Goal: Task Accomplishment & Management: Manage account settings

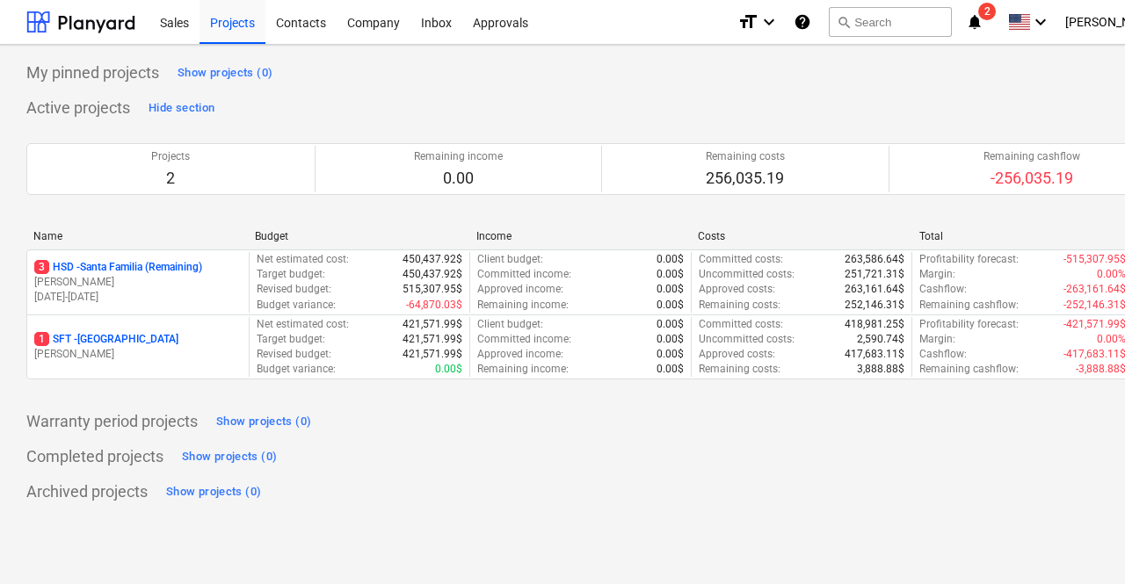
scroll to position [0, 77]
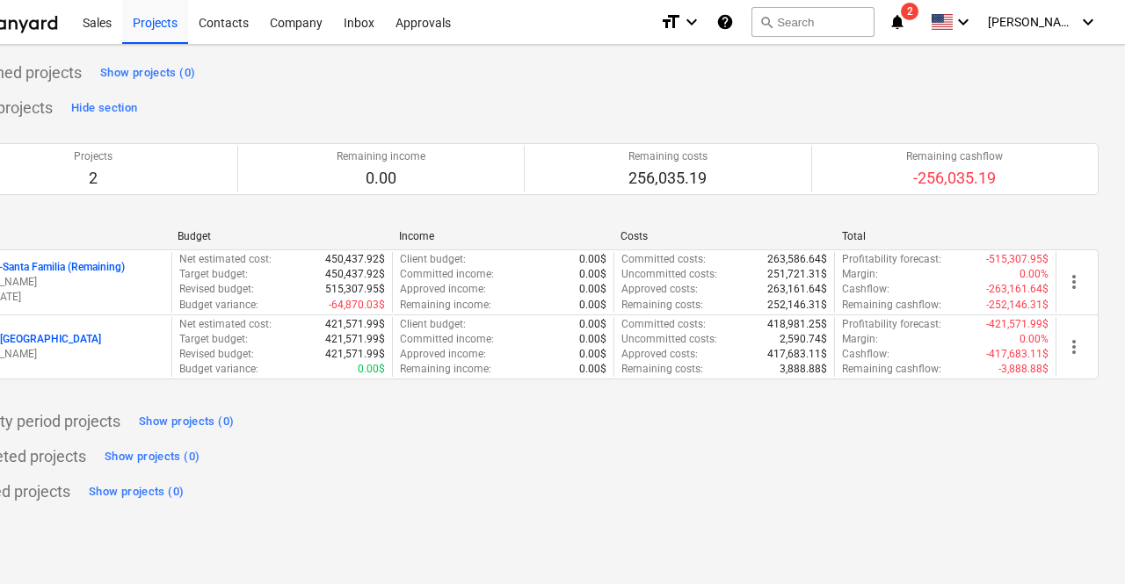
click at [1065, 28] on div "Project fetching failed You do not have permissions for this action" at bounding box center [879, 28] width 475 height 56
click at [1082, 17] on div "Project fetching failed You do not have permissions for this action" at bounding box center [879, 28] width 475 height 56
click at [1084, 22] on div "Project fetching failed You do not have permissions for this action" at bounding box center [879, 28] width 475 height 56
click at [1073, 21] on div "Project fetching failed You do not have permissions for this action" at bounding box center [879, 28] width 475 height 56
click at [1086, 11] on div "Project fetching failed You do not have permissions for this action" at bounding box center [879, 28] width 475 height 56
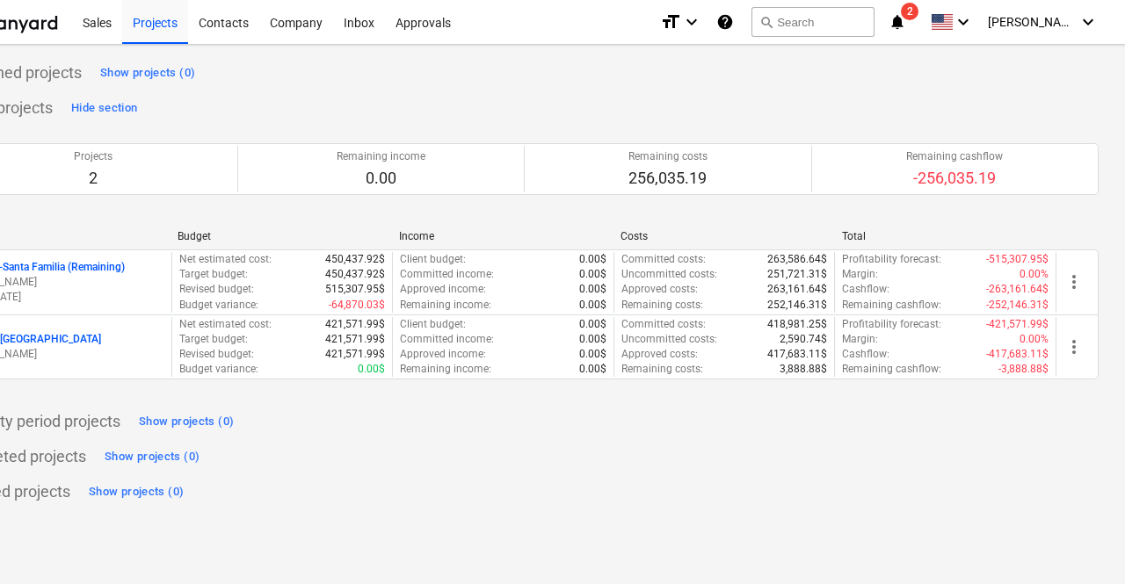
scroll to position [0, 0]
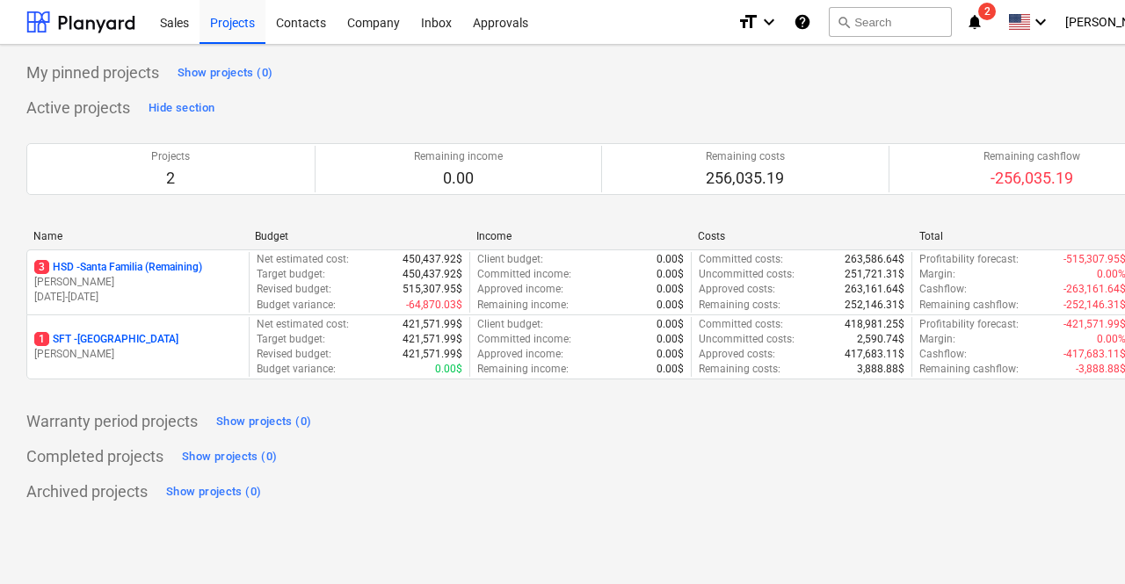
scroll to position [0, 77]
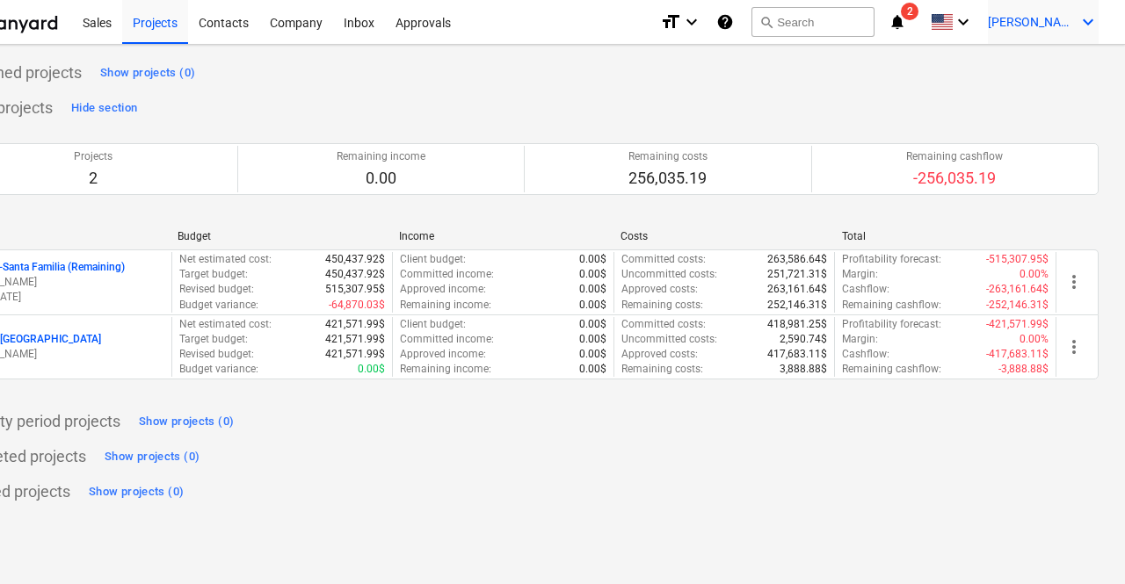
click at [1084, 21] on icon "keyboard_arrow_down" at bounding box center [1087, 21] width 21 height 21
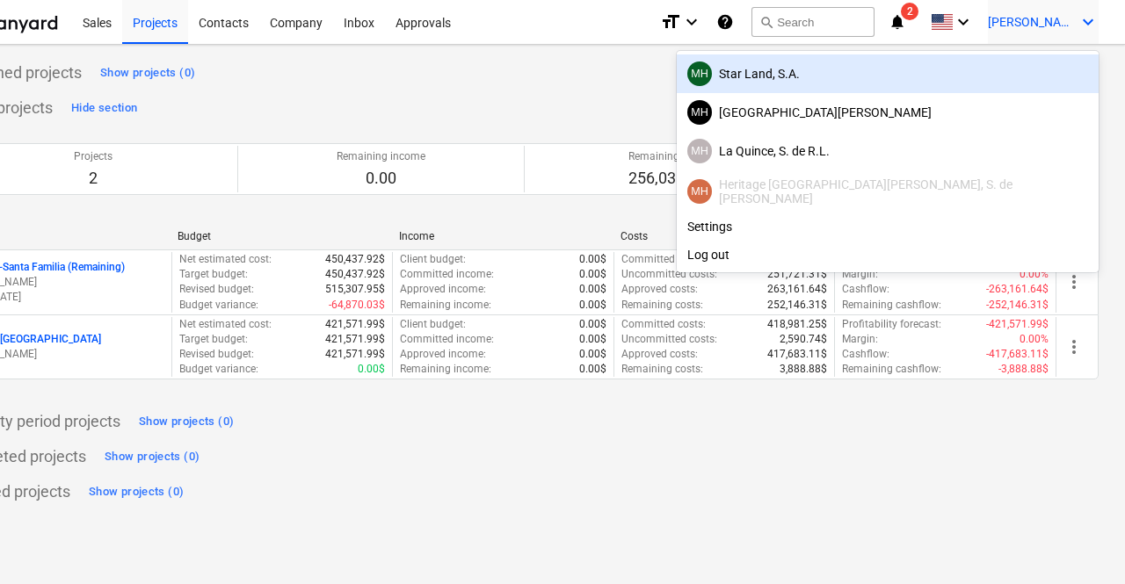
click at [966, 81] on div "MH Star Land, S.A." at bounding box center [887, 74] width 401 height 25
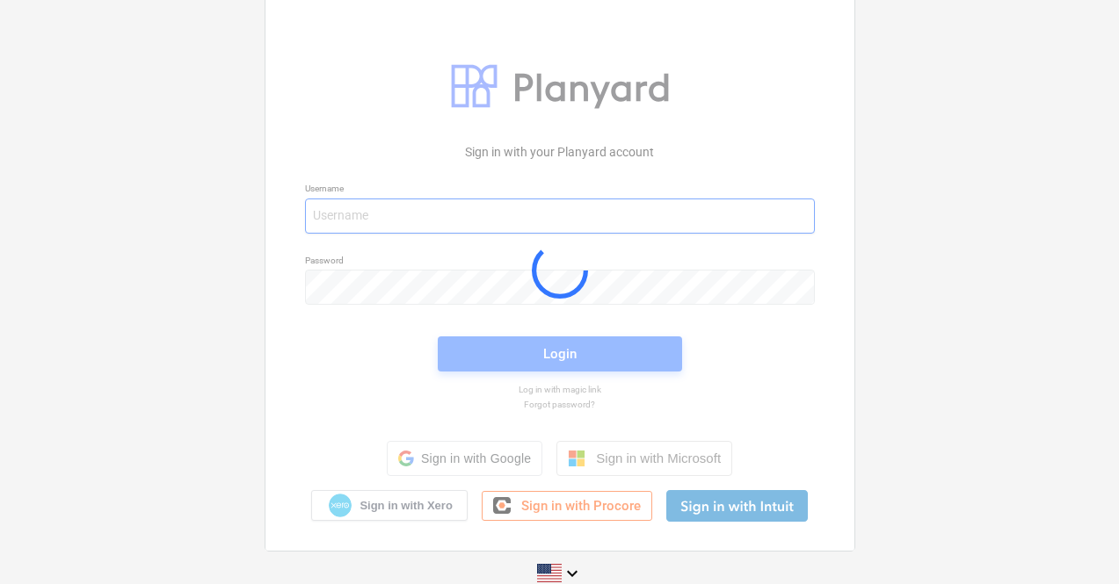
type input "marian+hsd@conservatoriosa.com"
